Goal: Transaction & Acquisition: Purchase product/service

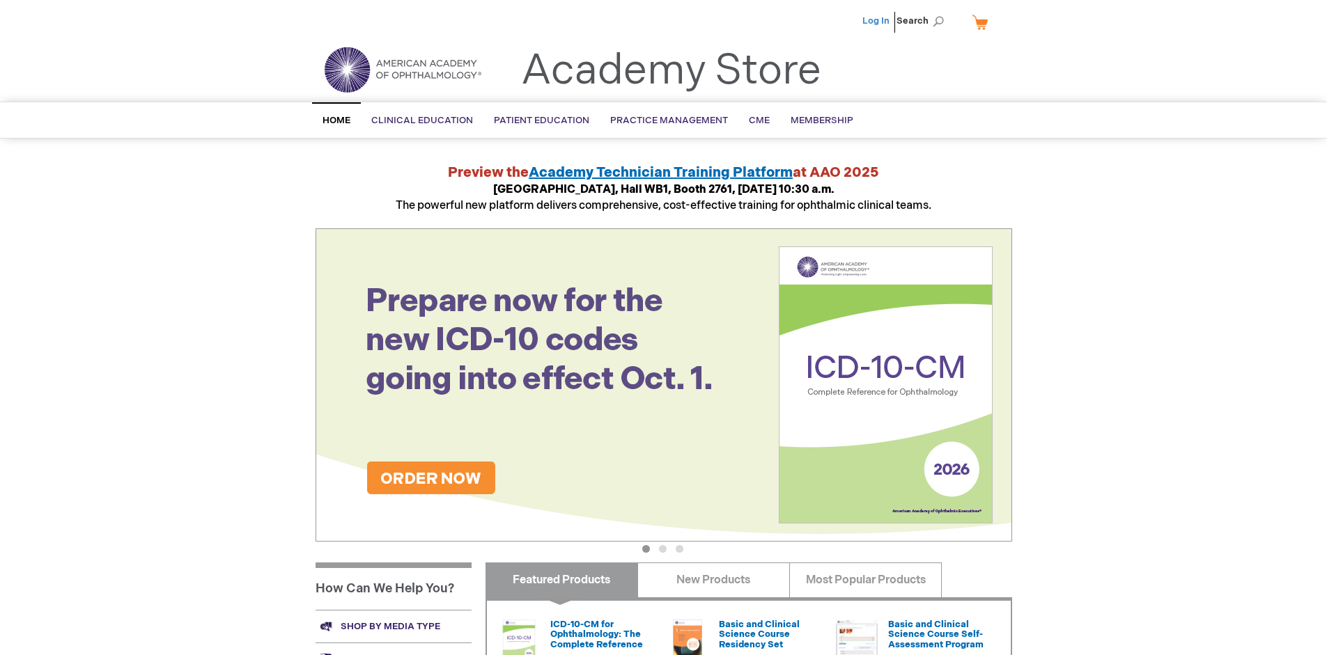
click at [877, 21] on link "Log In" at bounding box center [875, 20] width 27 height 11
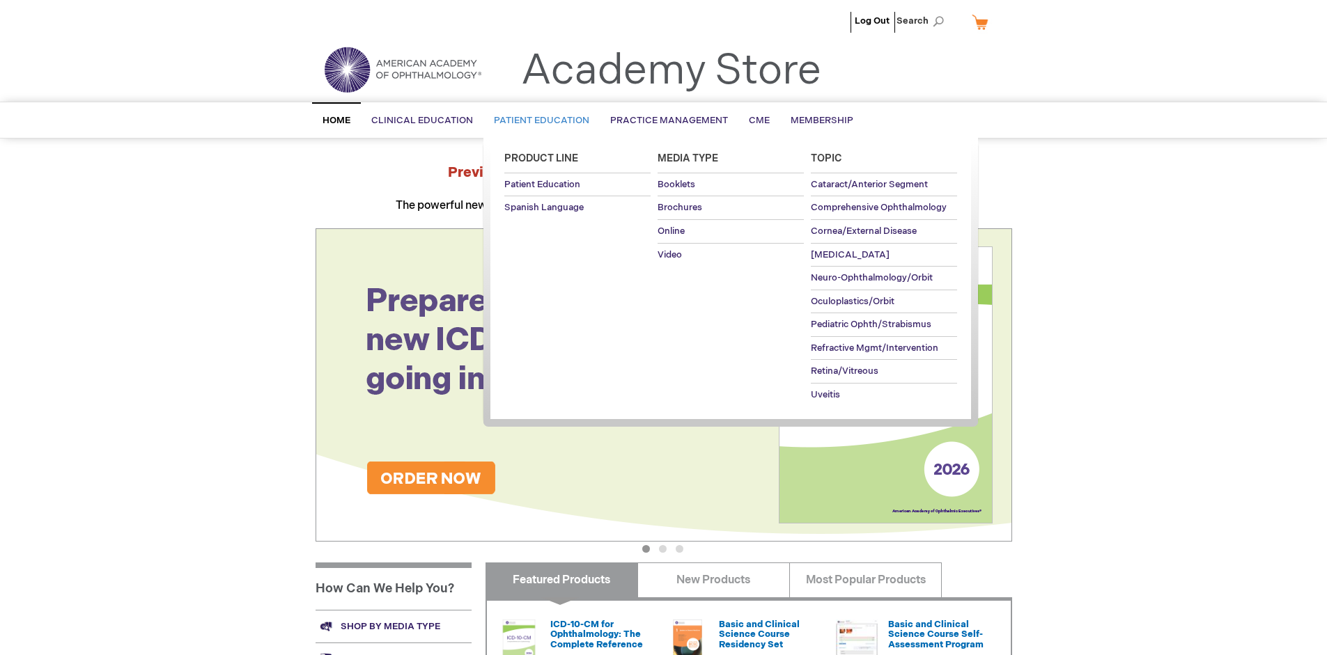
click at [538, 120] on span "Patient Education" at bounding box center [541, 120] width 95 height 11
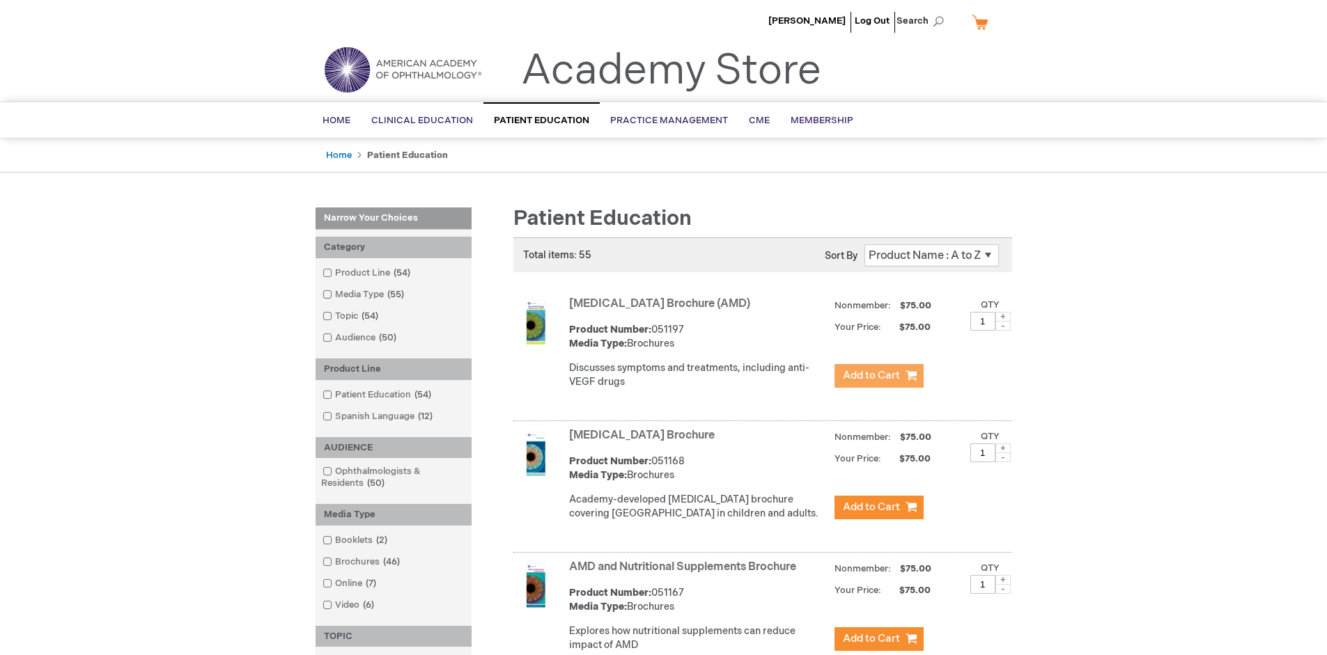
click at [878, 376] on span "Add to Cart" at bounding box center [871, 375] width 57 height 13
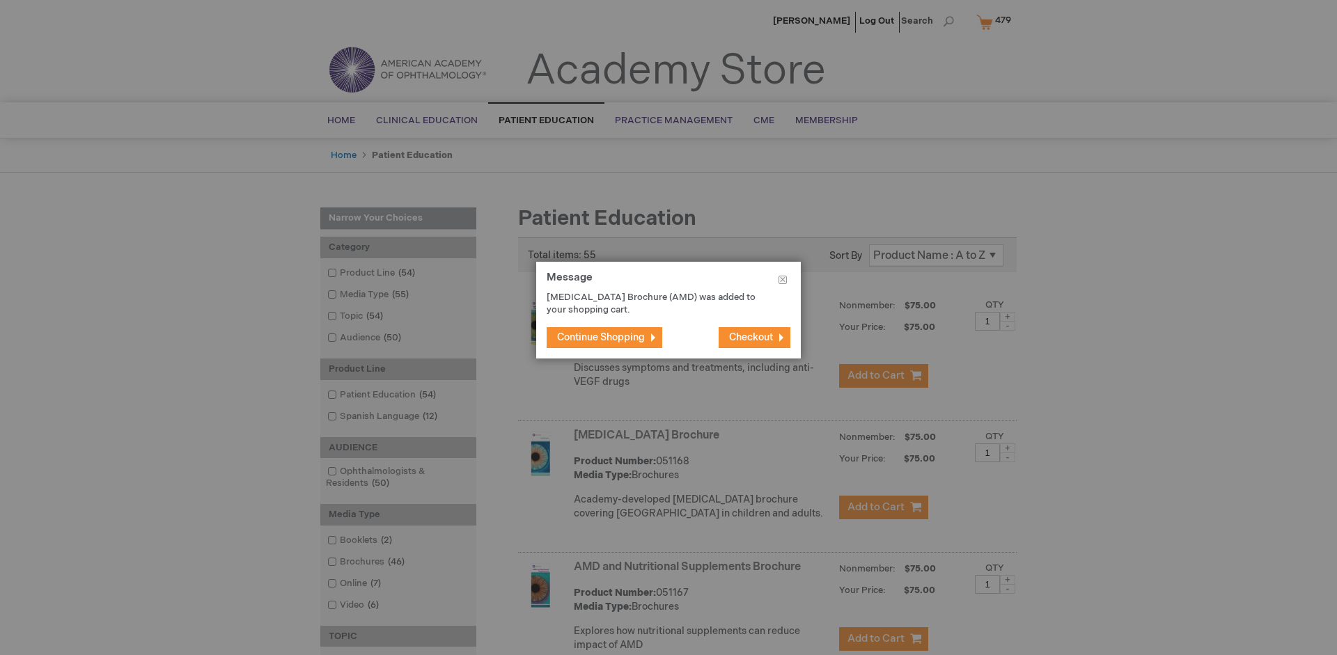
click at [601, 337] on span "Continue Shopping" at bounding box center [601, 337] width 88 height 12
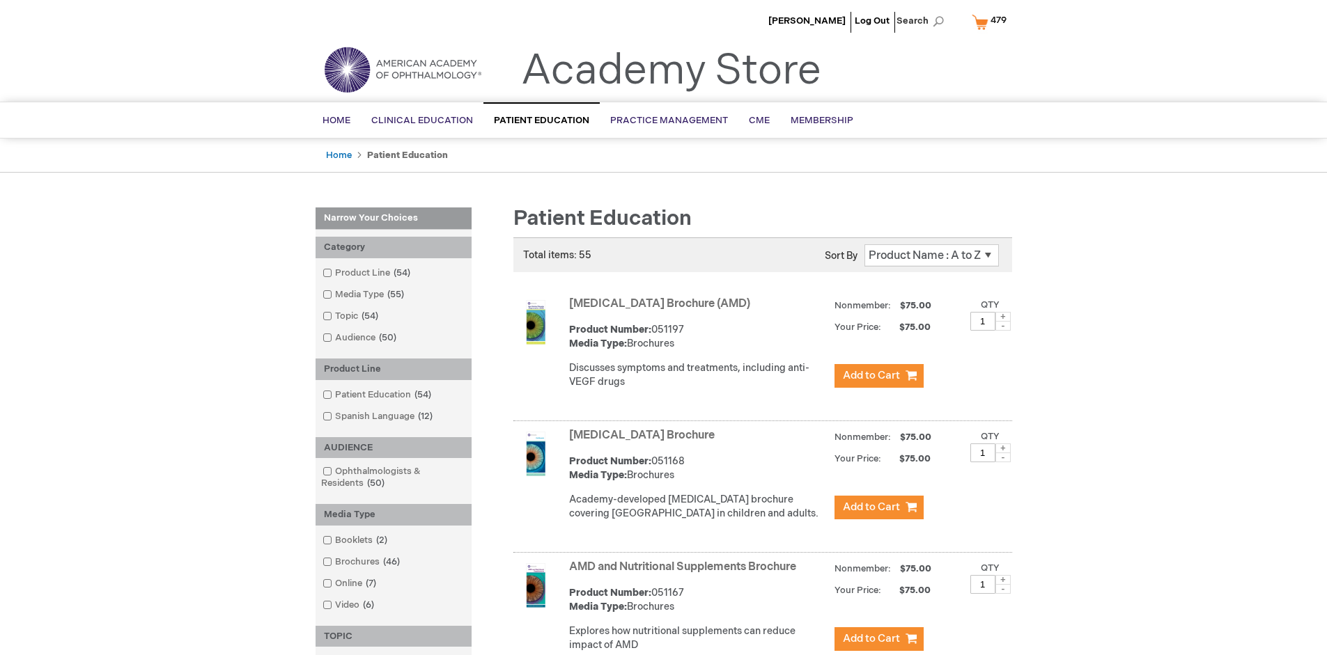
click at [685, 574] on link "AMD and Nutritional Supplements Brochure" at bounding box center [682, 567] width 227 height 13
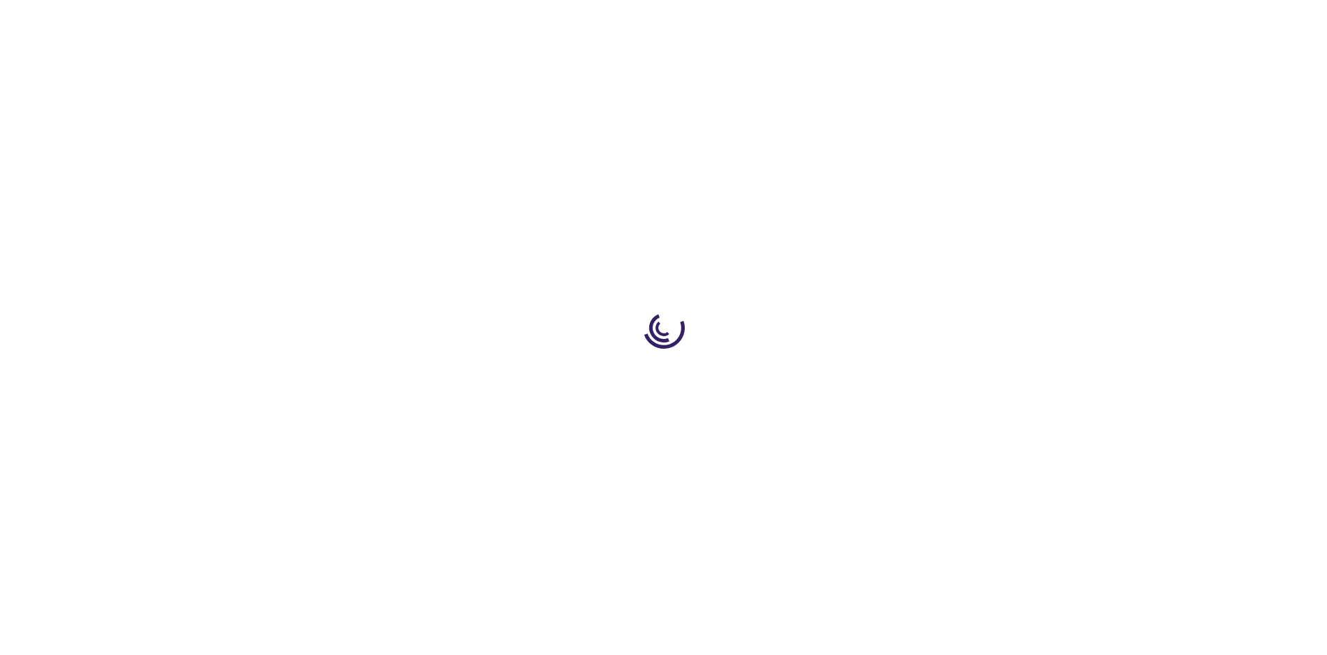
type input "1"
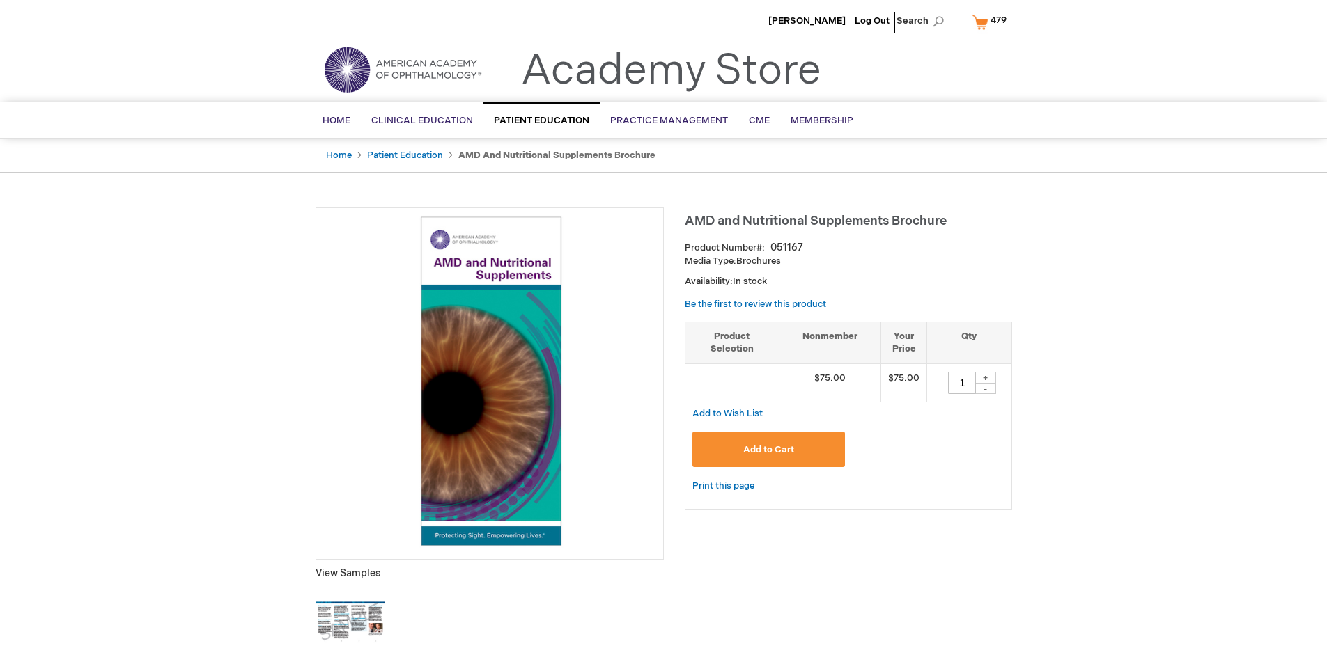
click at [768, 449] on span "Add to Cart" at bounding box center [768, 449] width 51 height 11
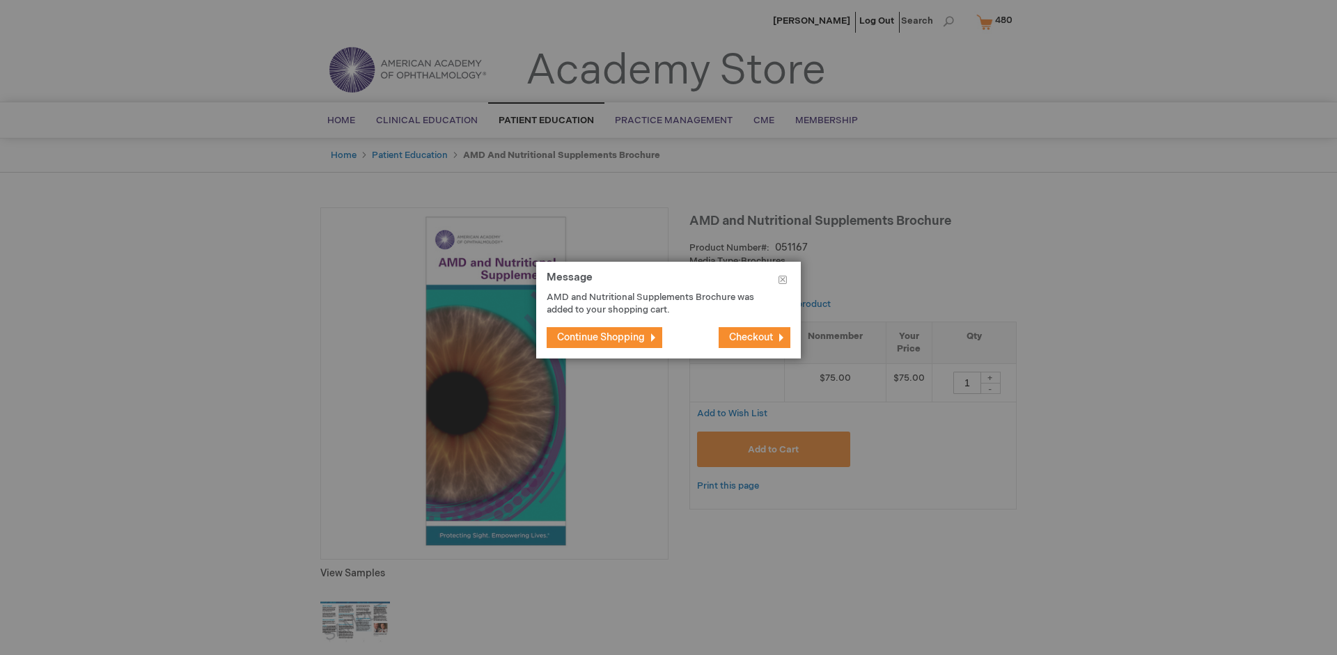
click at [601, 337] on span "Continue Shopping" at bounding box center [601, 337] width 88 height 12
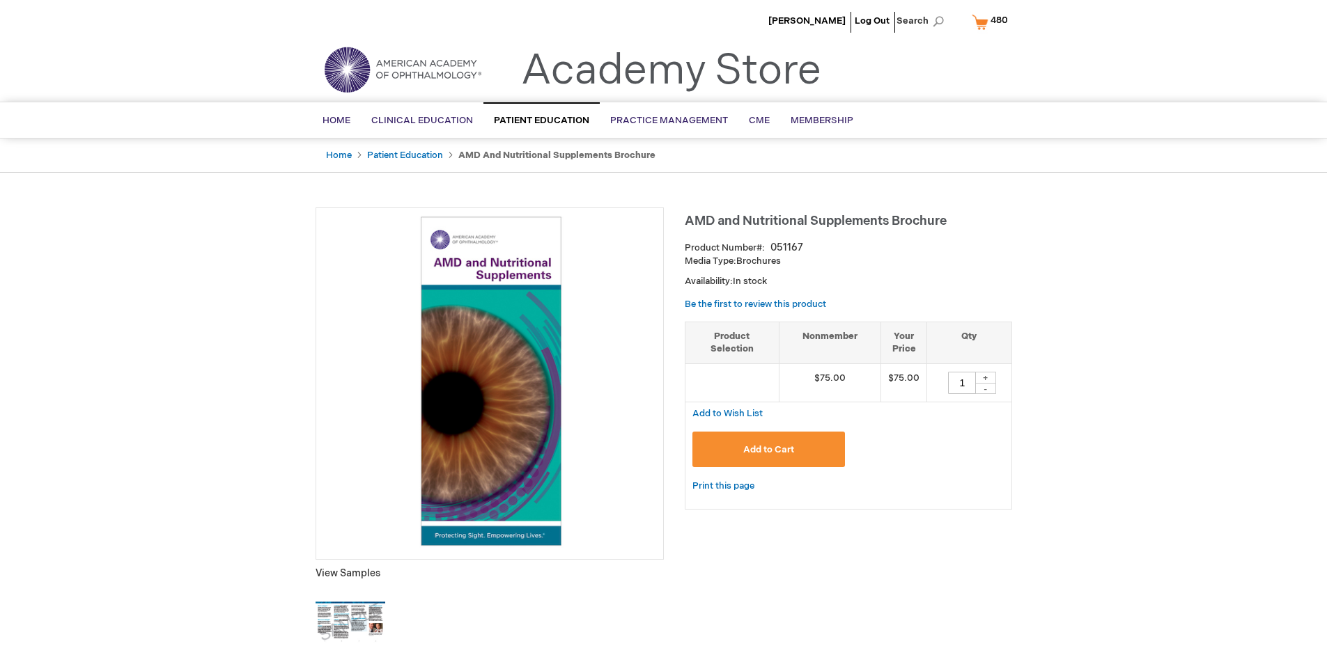
click at [992, 22] on span "480" at bounding box center [998, 20] width 17 height 11
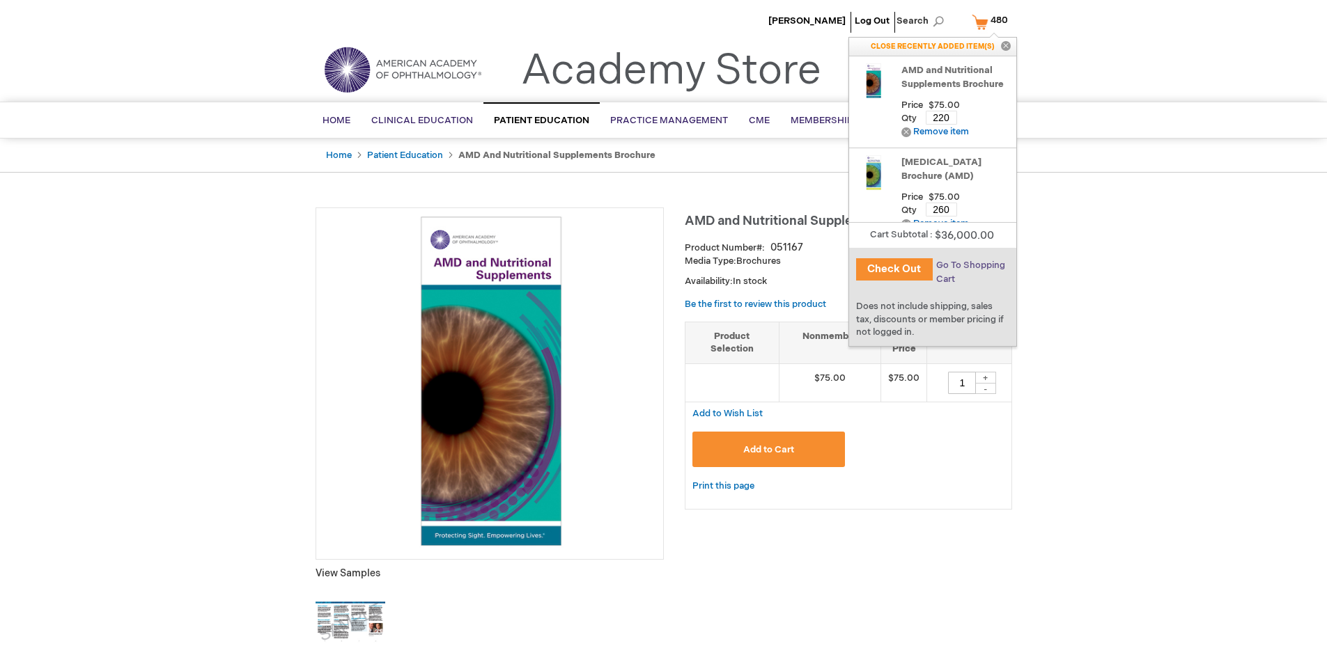
click at [969, 265] on span "Go To Shopping Cart" at bounding box center [970, 272] width 69 height 25
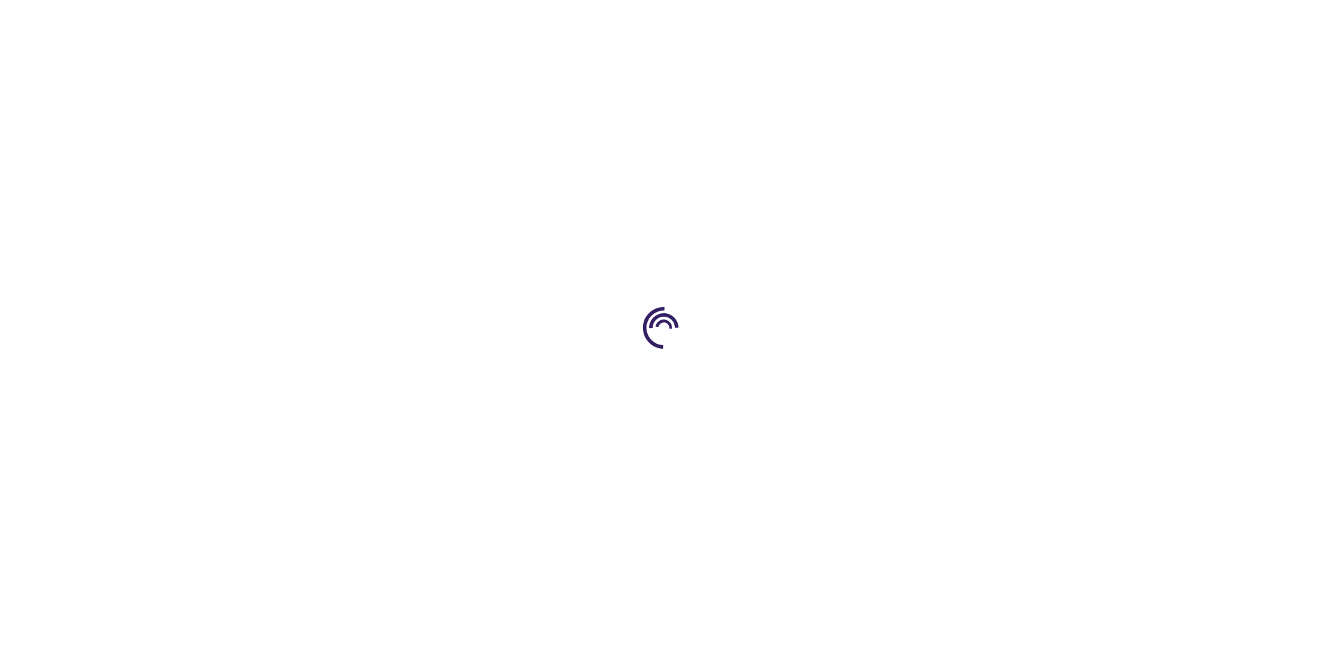
select select "US"
select select "41"
